Goal: Use online tool/utility: Utilize a website feature to perform a specific function

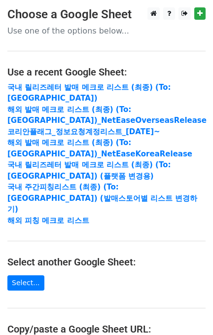
scroll to position [179, 0]
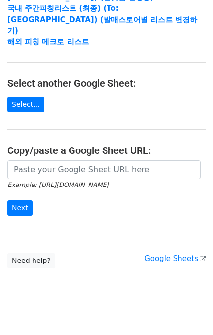
click at [78, 145] on h4 "Copy/paste a Google Sheet URL:" at bounding box center [106, 151] width 198 height 12
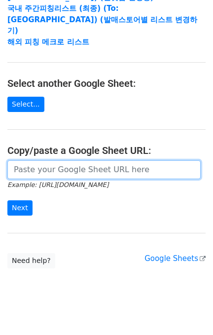
click at [82, 160] on input "url" at bounding box center [103, 169] width 193 height 19
paste input "[URL][DOMAIN_NAME]"
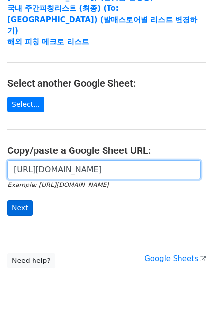
scroll to position [0, 235]
type input "[URL][DOMAIN_NAME]"
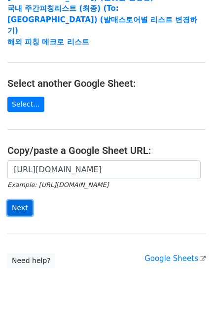
scroll to position [0, 0]
click at [12, 200] on input "Next" at bounding box center [19, 207] width 25 height 15
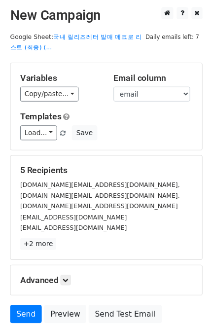
scroll to position [70, 0]
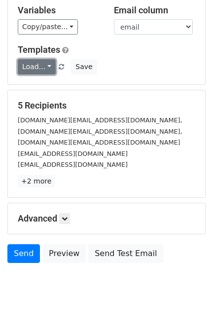
click at [30, 69] on link "Load..." at bounding box center [37, 66] width 38 height 15
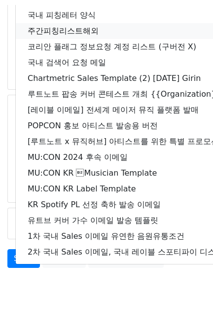
scroll to position [0, 0]
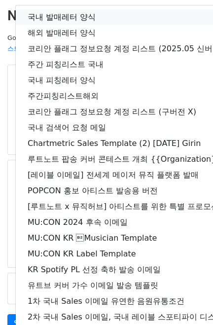
click at [75, 14] on link "국내 발매레터 양식" at bounding box center [174, 17] width 317 height 16
